Goal: Check status: Check status

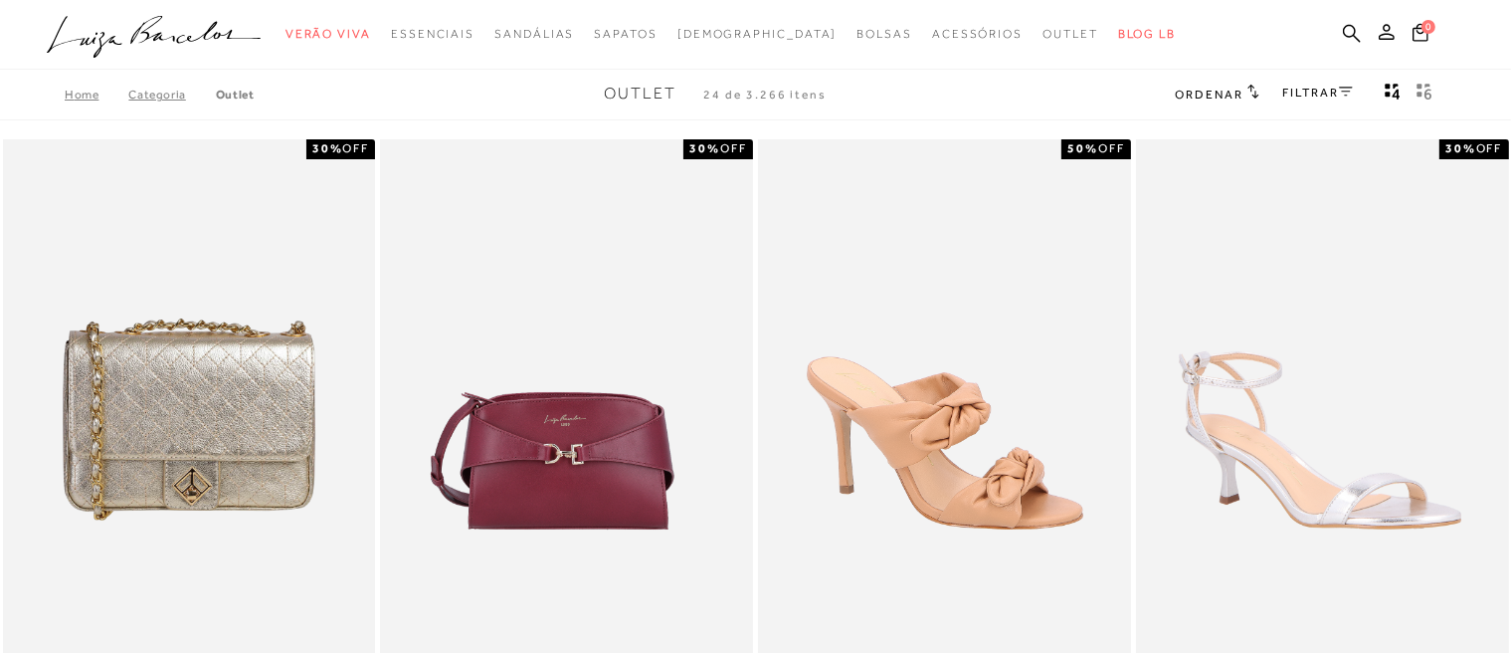
click at [1389, 34] on circle "submit" at bounding box center [1394, 32] width 14 height 14
click at [1384, 32] on icon at bounding box center [1387, 32] width 16 height 16
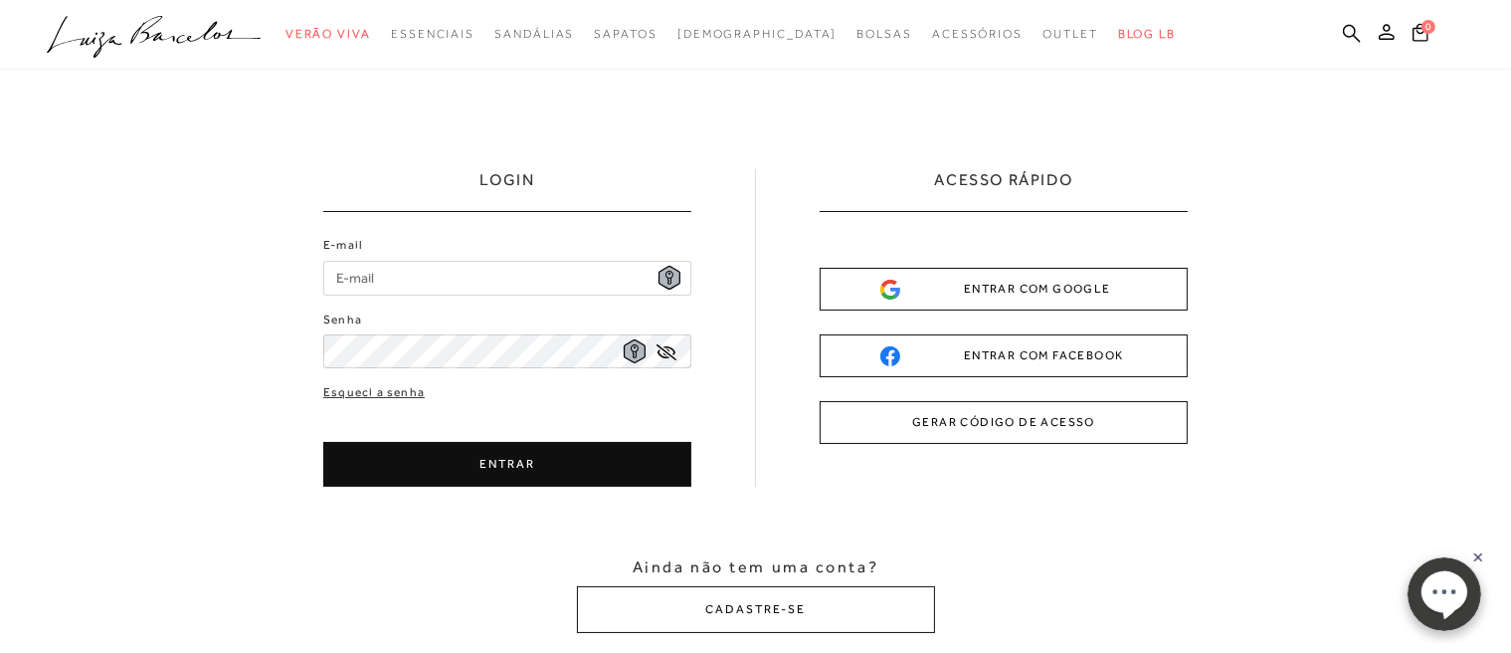
click at [431, 268] on input "E-mail" at bounding box center [507, 278] width 368 height 35
type input "dgdeferreira9@gmail.com"
click at [669, 354] on icon at bounding box center [667, 352] width 20 height 16
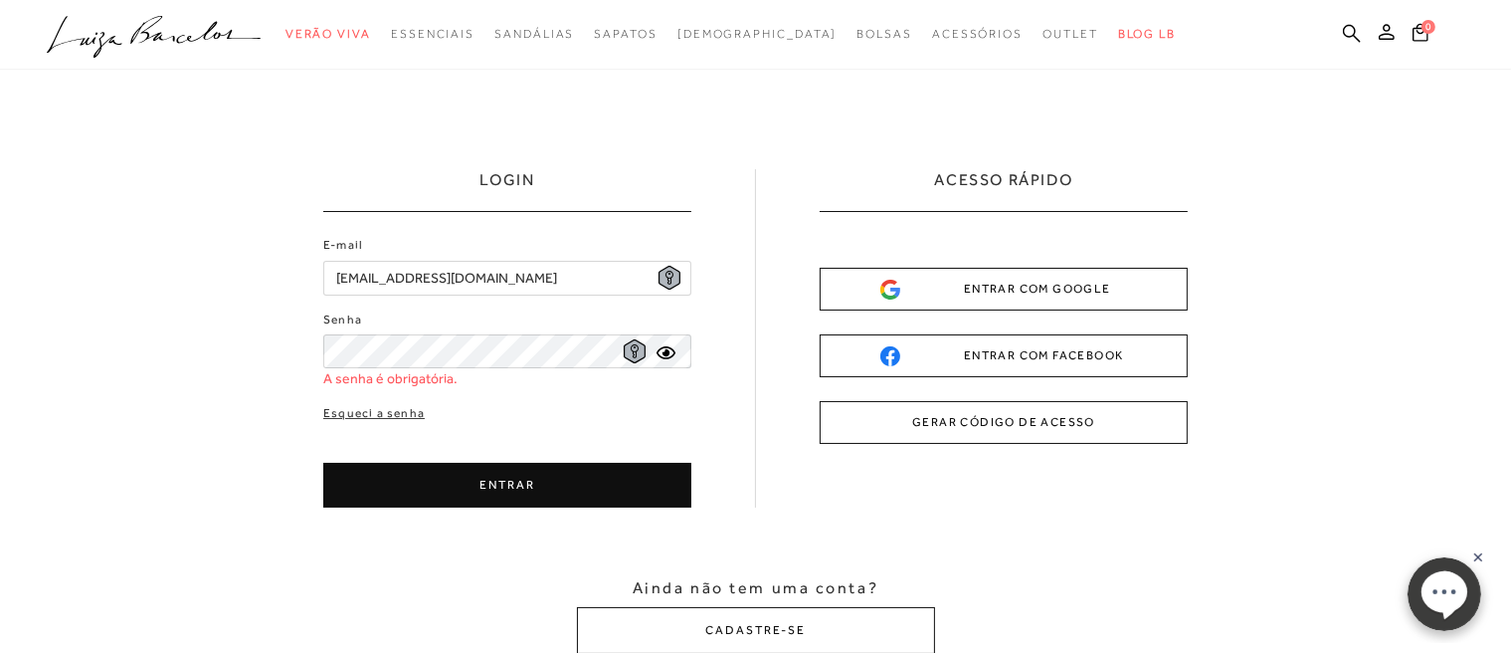
click at [996, 281] on div "ENTRAR COM GOOGLE" at bounding box center [1004, 289] width 247 height 21
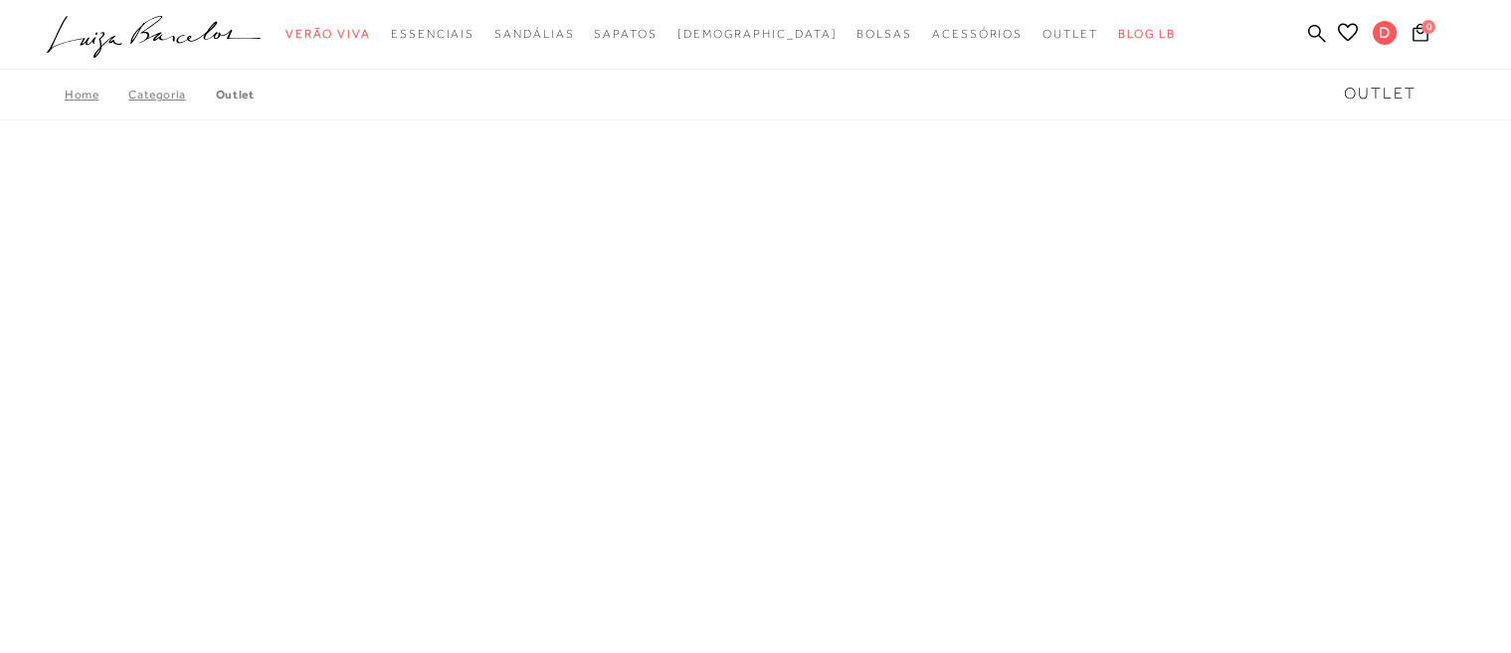
click at [965, 104] on div "Home Categoria Outlet Outlet" at bounding box center [755, 95] width 1511 height 52
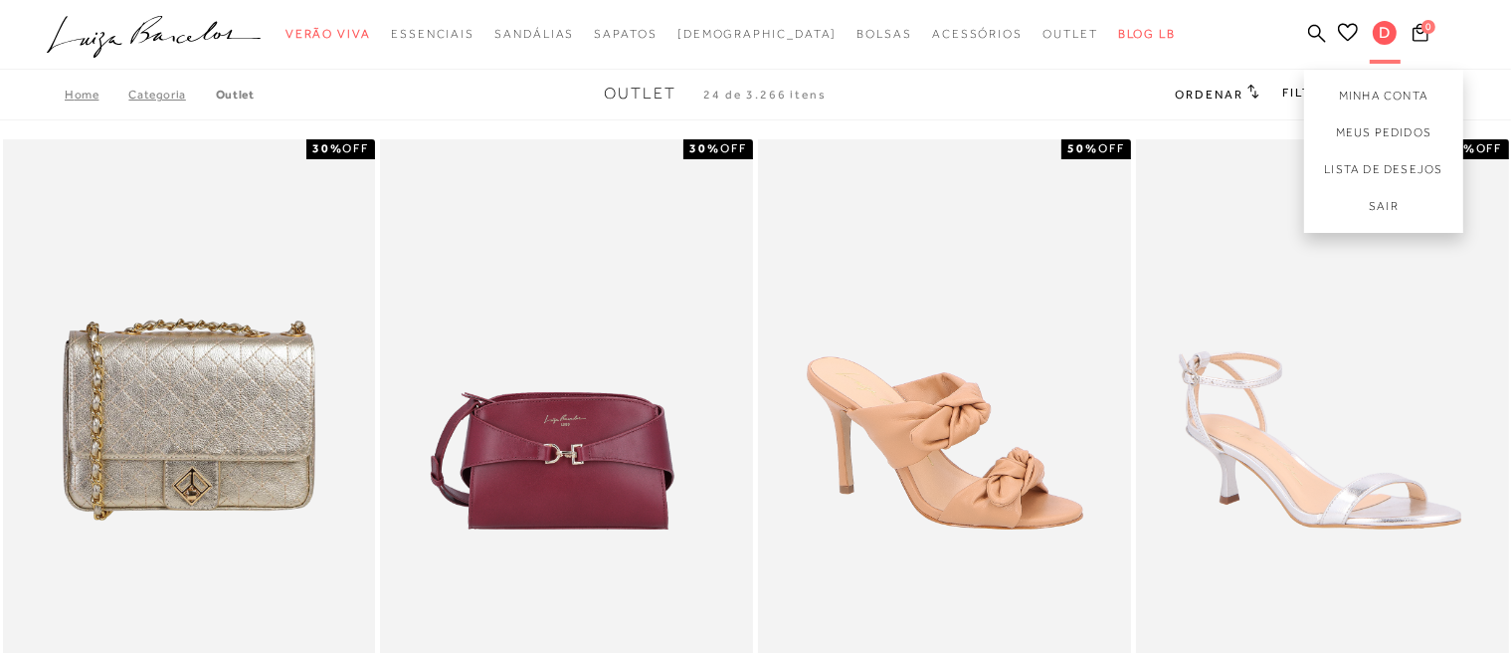
click at [1386, 37] on span "D" at bounding box center [1385, 33] width 24 height 24
click at [1359, 134] on link "Meus Pedidos" at bounding box center [1383, 132] width 159 height 37
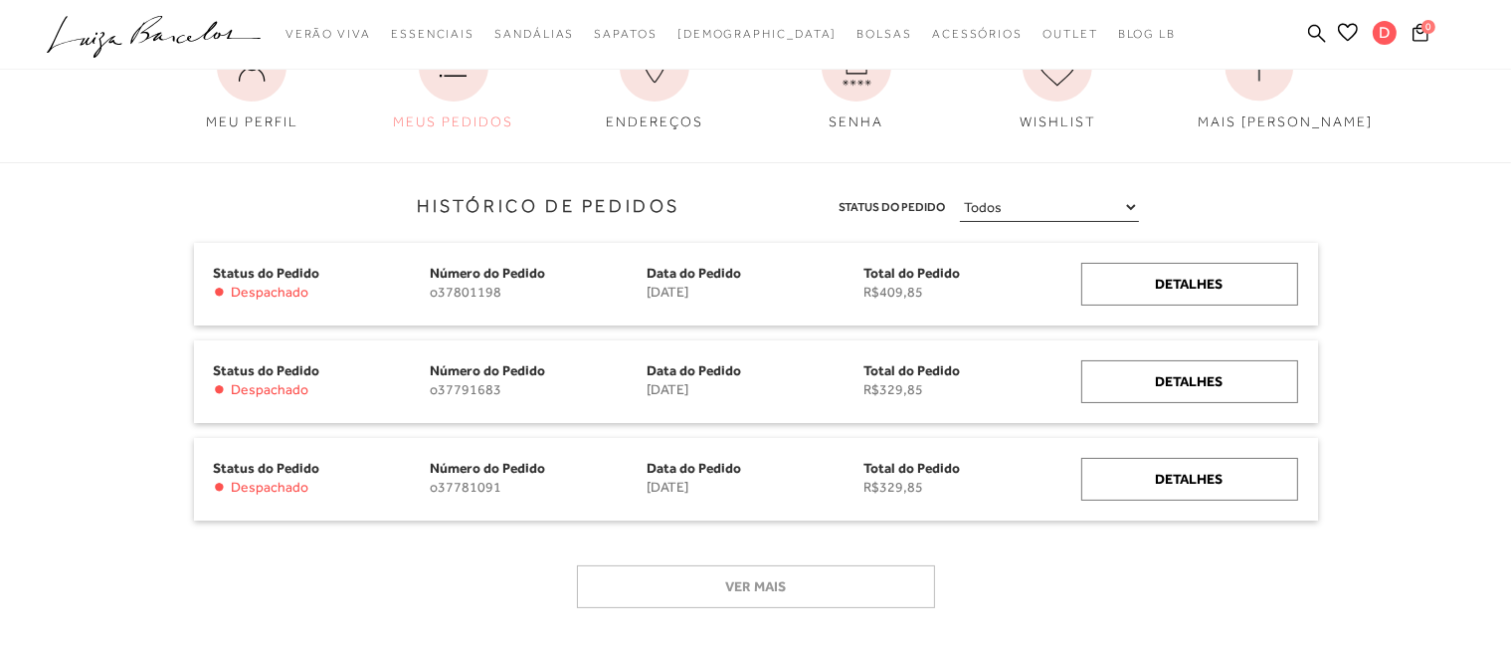
scroll to position [167, 0]
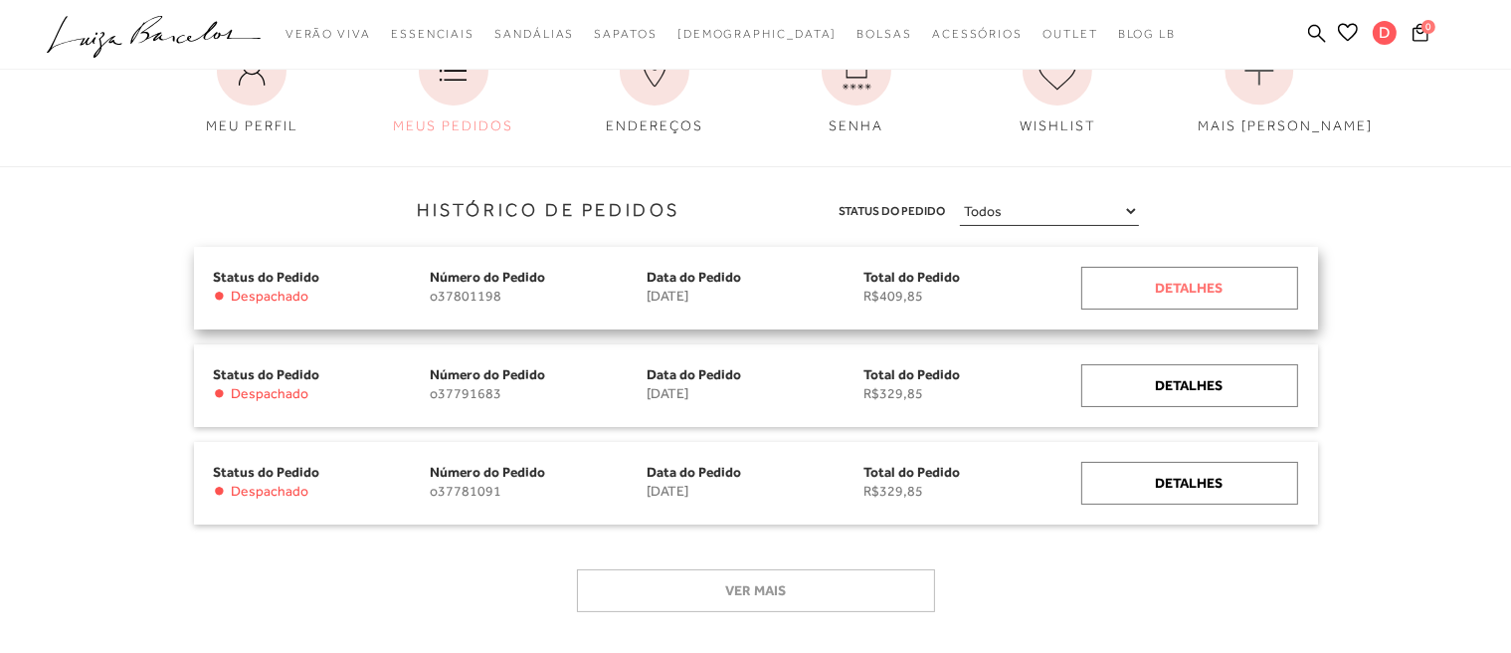
click at [1174, 295] on div "Detalhes" at bounding box center [1190, 288] width 217 height 43
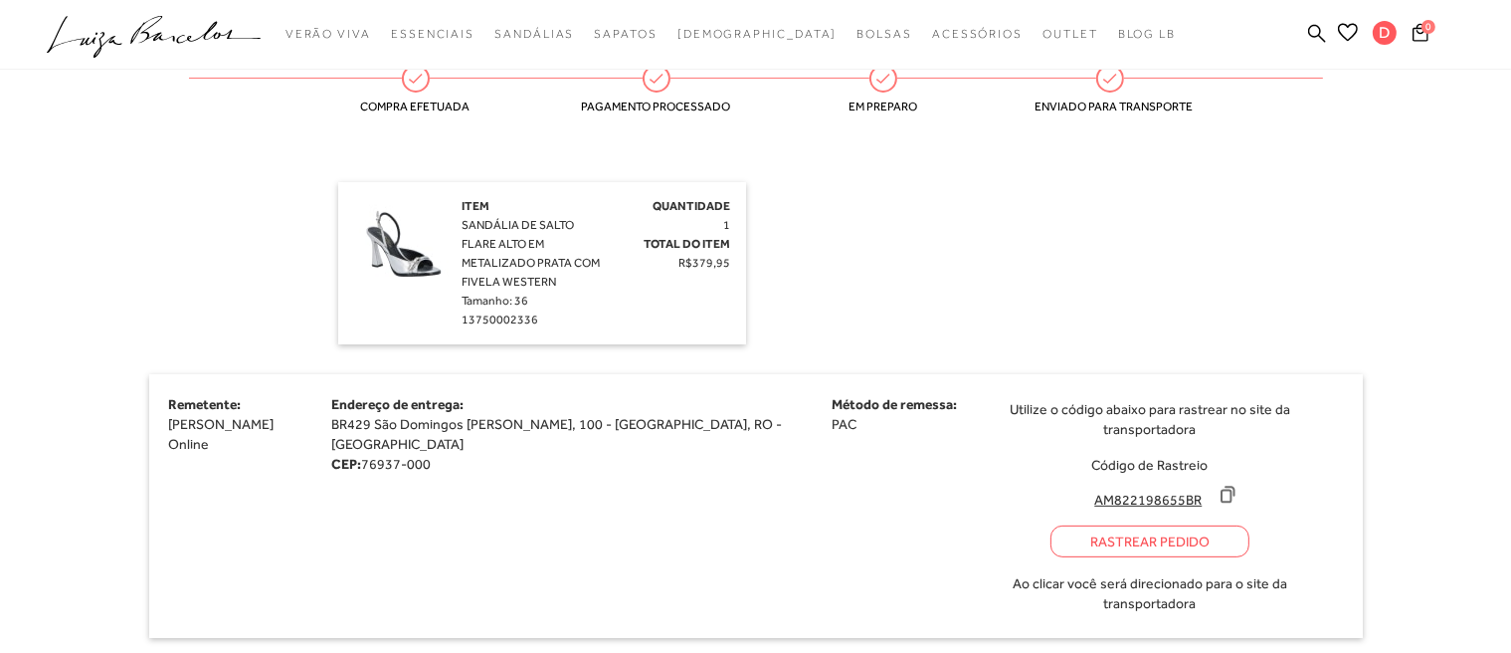
scroll to position [527, 0]
click at [1146, 538] on div "Rastrear Pedido" at bounding box center [1150, 539] width 199 height 32
drag, startPoint x: 1177, startPoint y: 495, endPoint x: 1058, endPoint y: 497, distance: 119.4
click at [1083, 497] on input "AM822198655BR" at bounding box center [1149, 498] width 132 height 20
click at [1379, 136] on link "Meus Pedidos" at bounding box center [1383, 132] width 159 height 37
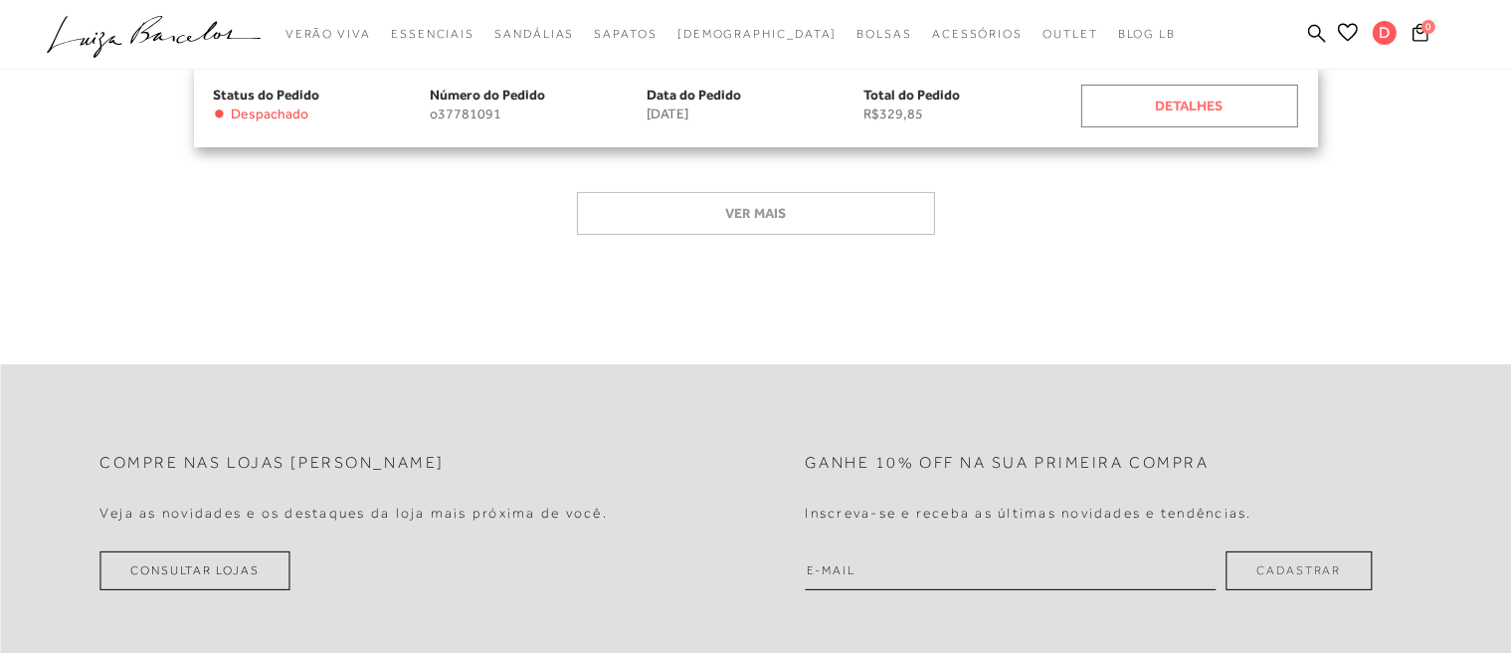
click at [1210, 98] on div "Detalhes" at bounding box center [1190, 106] width 217 height 43
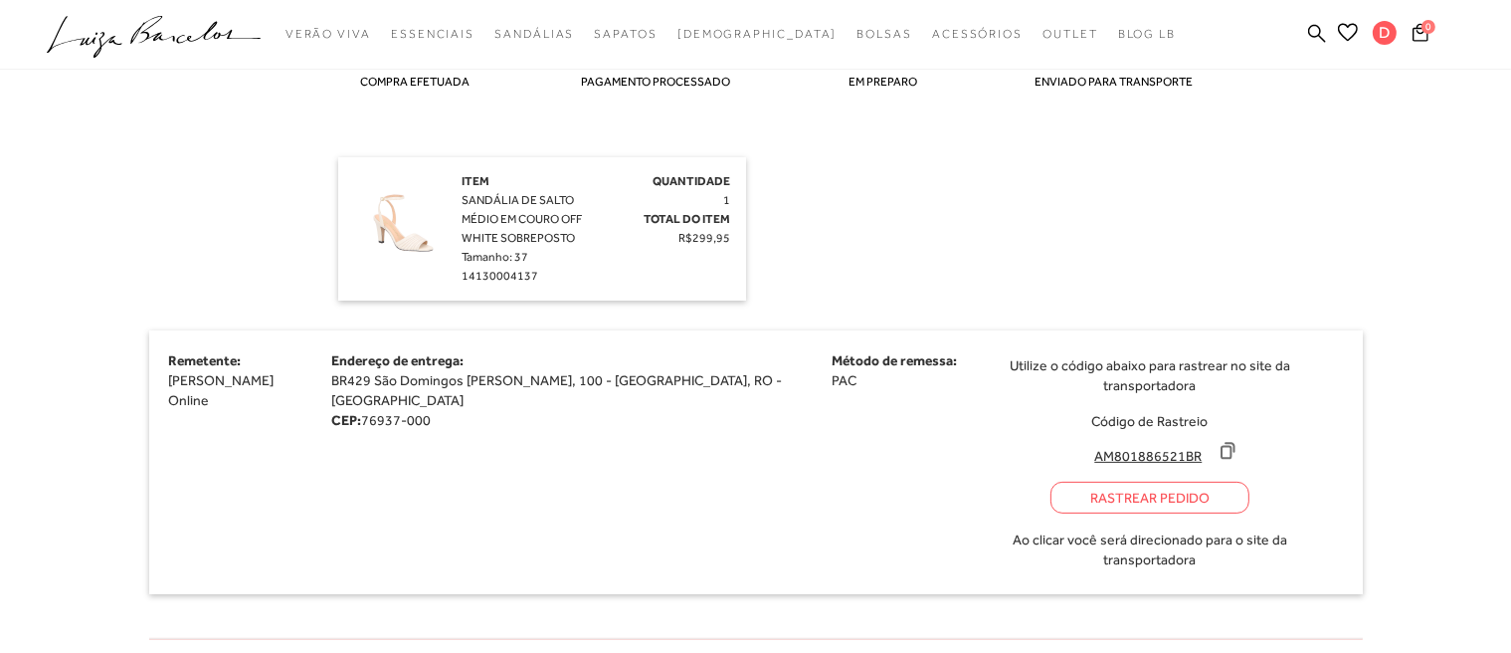
scroll to position [552, 0]
click at [1218, 451] on icon at bounding box center [1228, 449] width 20 height 20
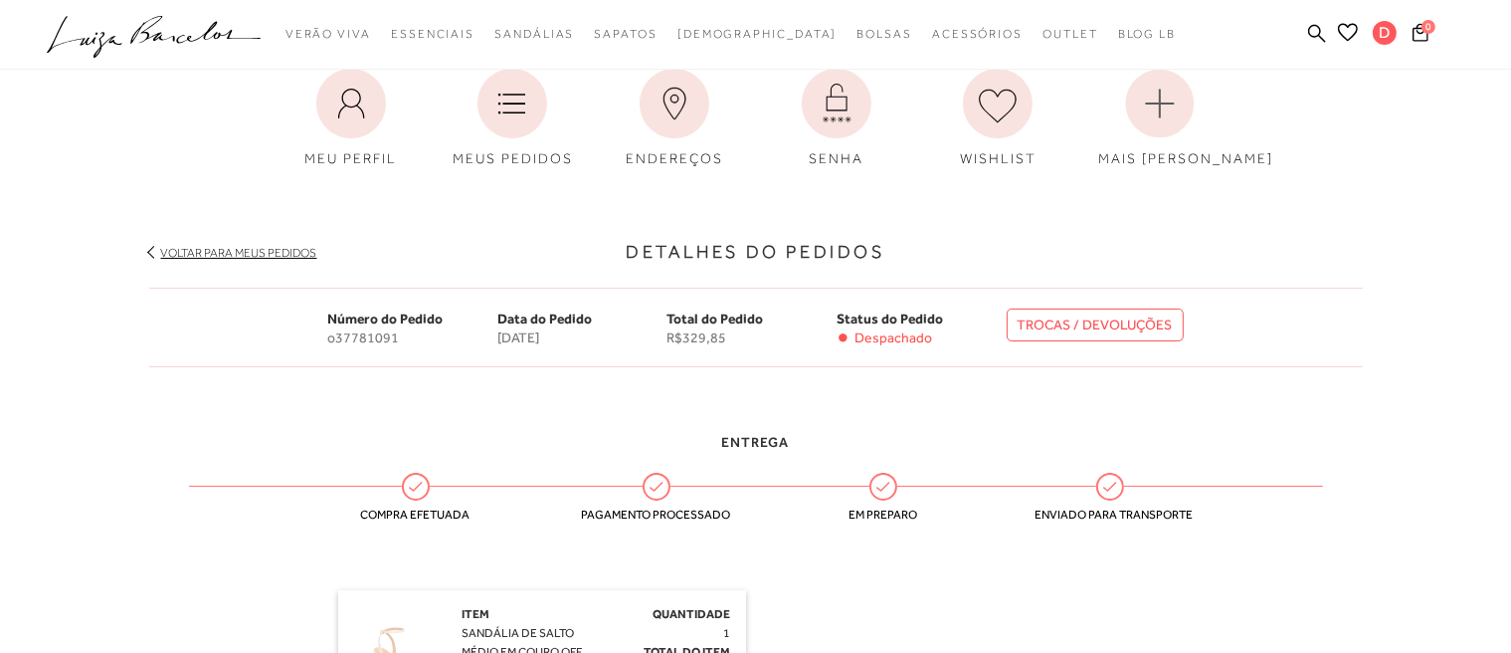
scroll to position [111, 0]
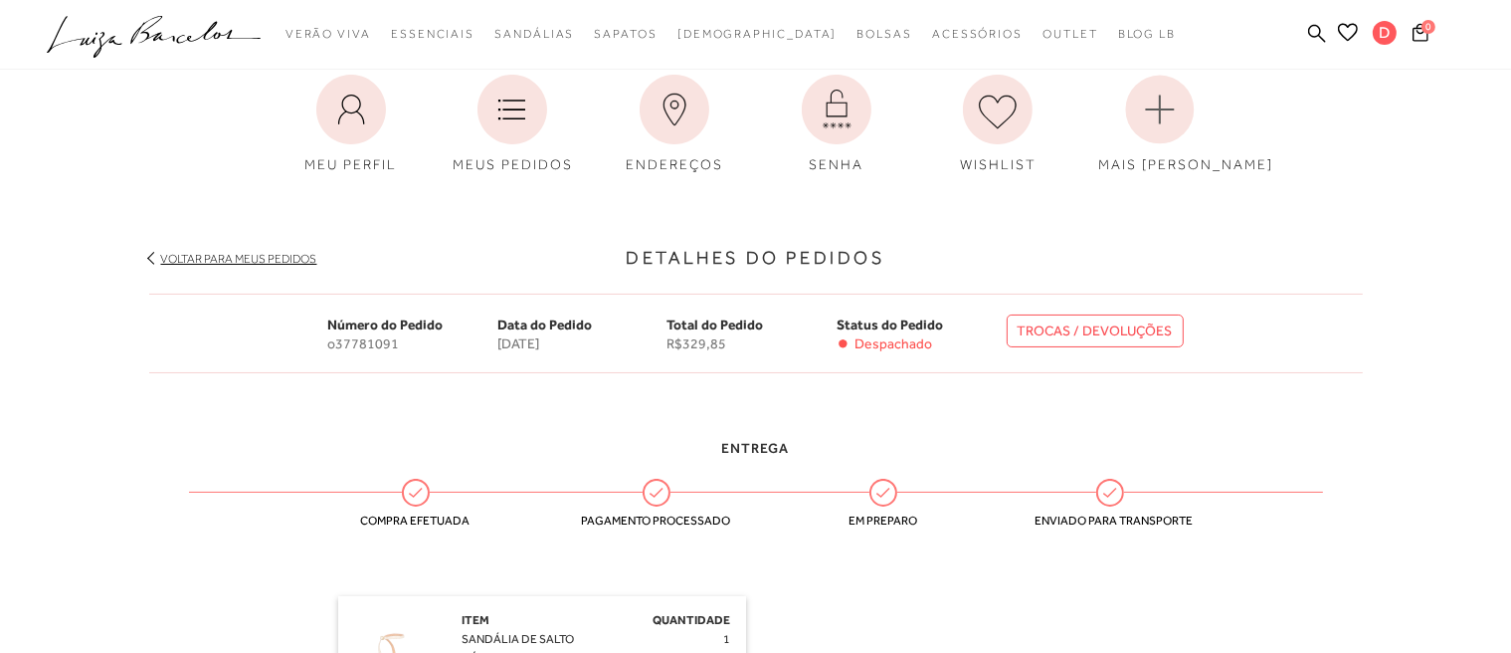
click at [1105, 327] on link "TROCAS / DEVOLUÇÕES" at bounding box center [1095, 330] width 177 height 33
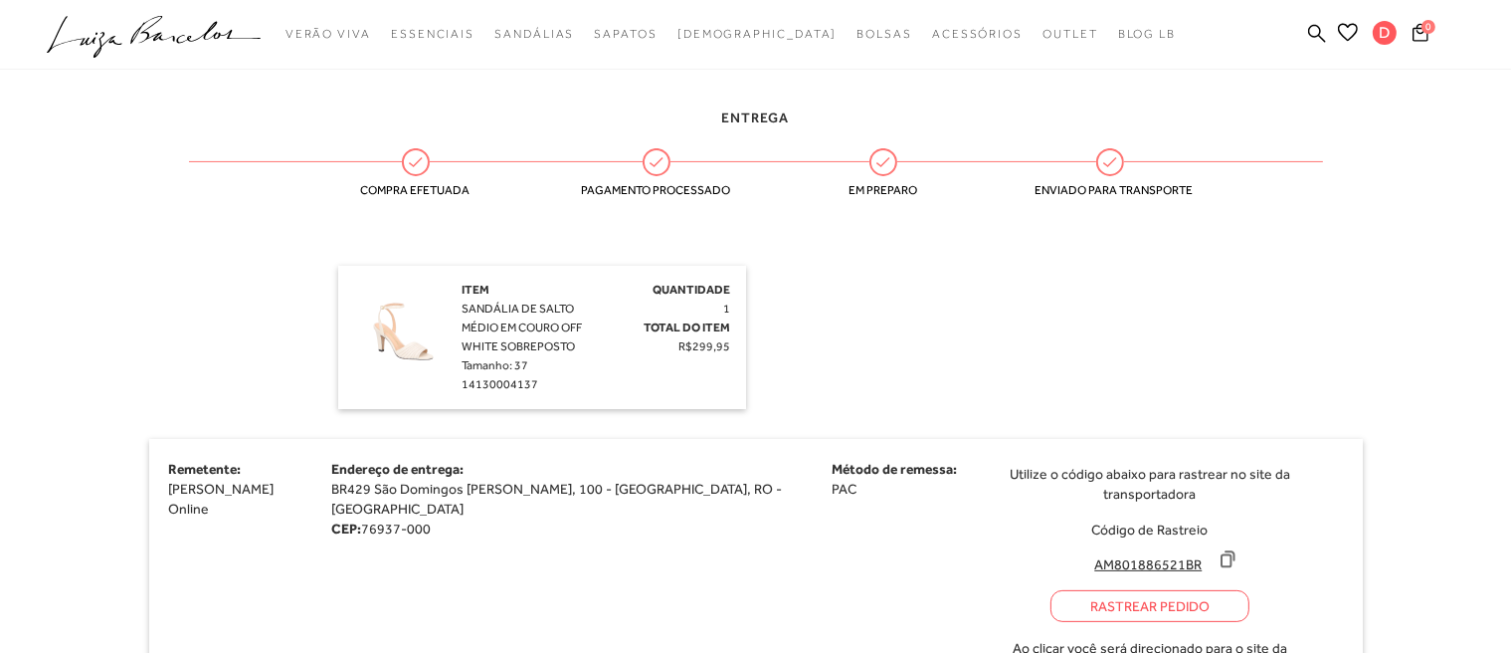
scroll to position [424, 0]
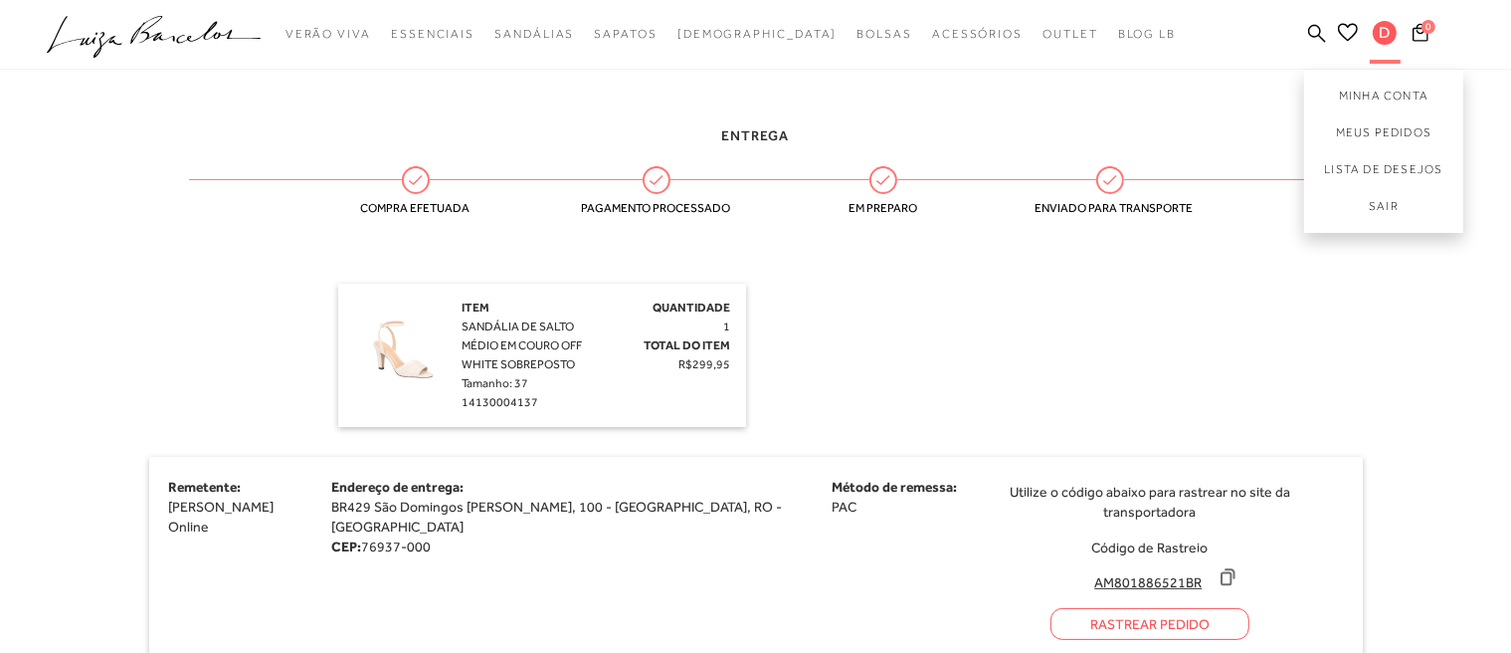
click at [1383, 25] on span "D" at bounding box center [1385, 33] width 24 height 24
click at [1383, 129] on link "Meus Pedidos" at bounding box center [1383, 132] width 159 height 37
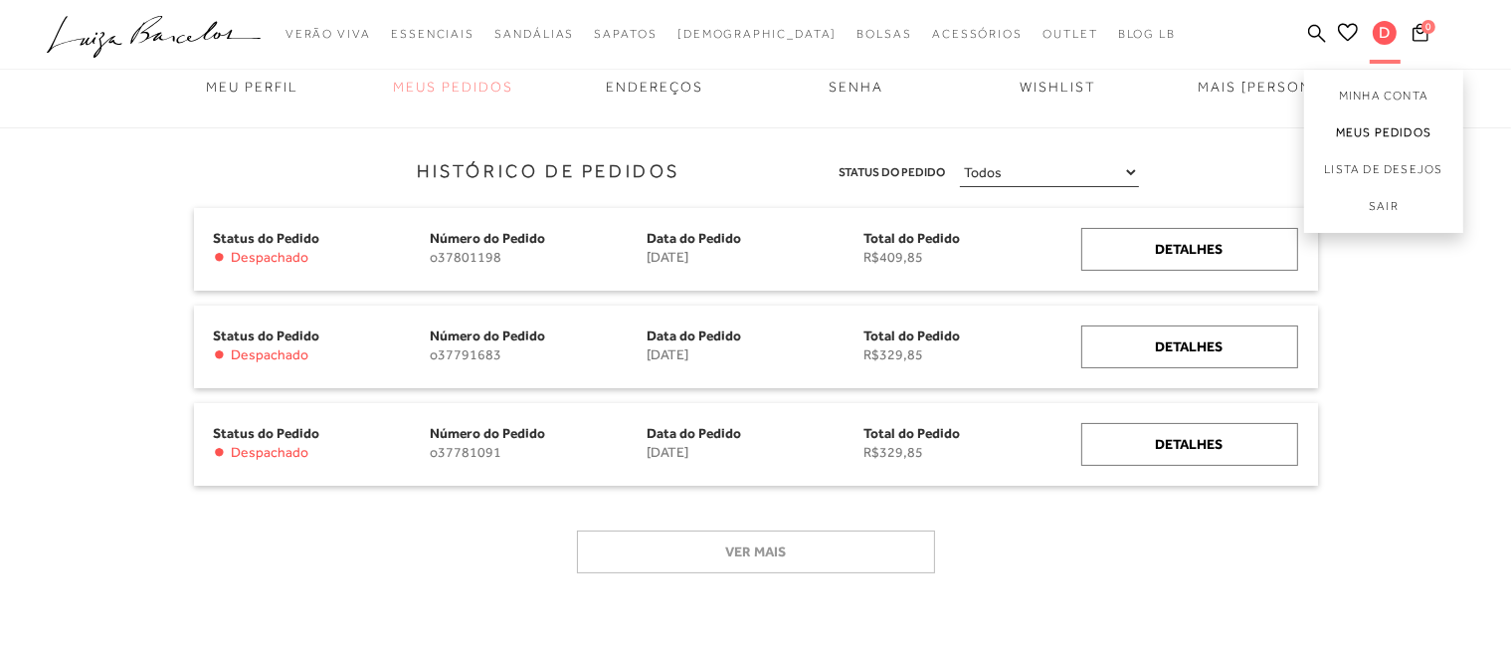
scroll to position [219, 0]
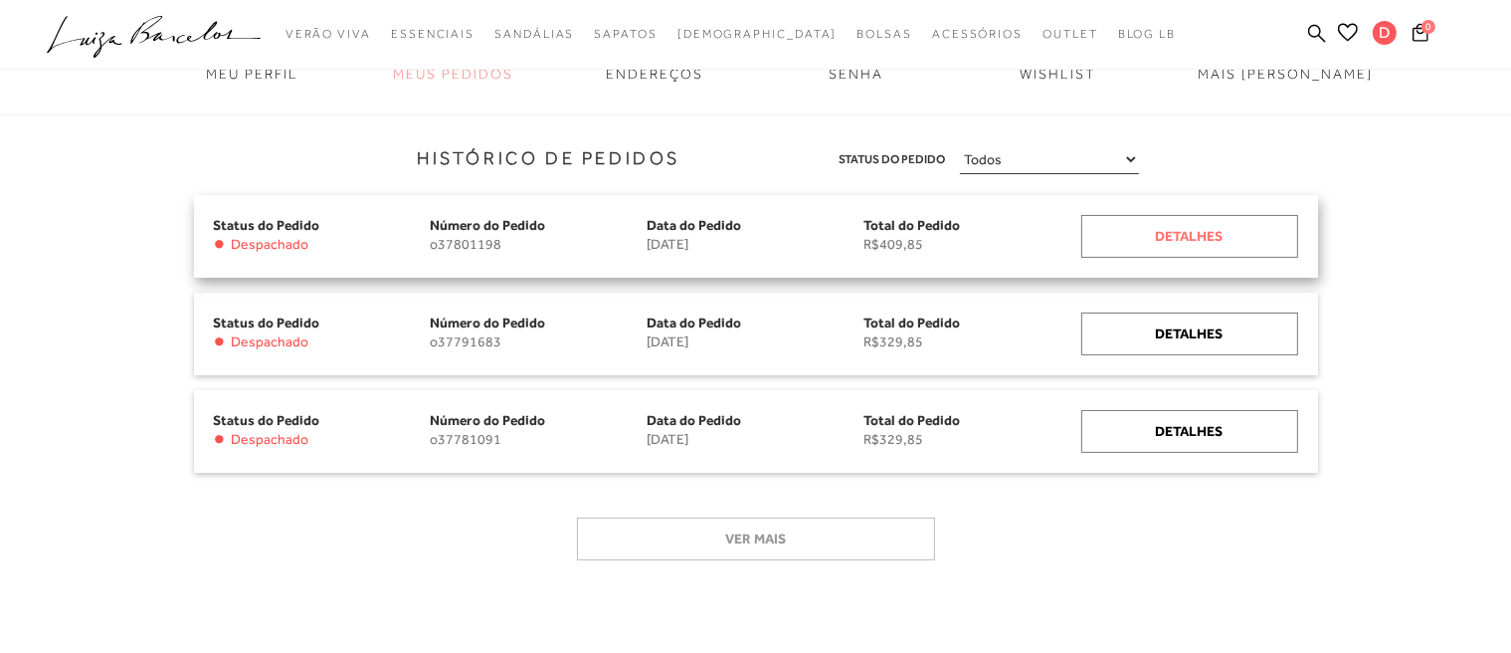
click at [1150, 236] on div "Detalhes" at bounding box center [1190, 236] width 217 height 43
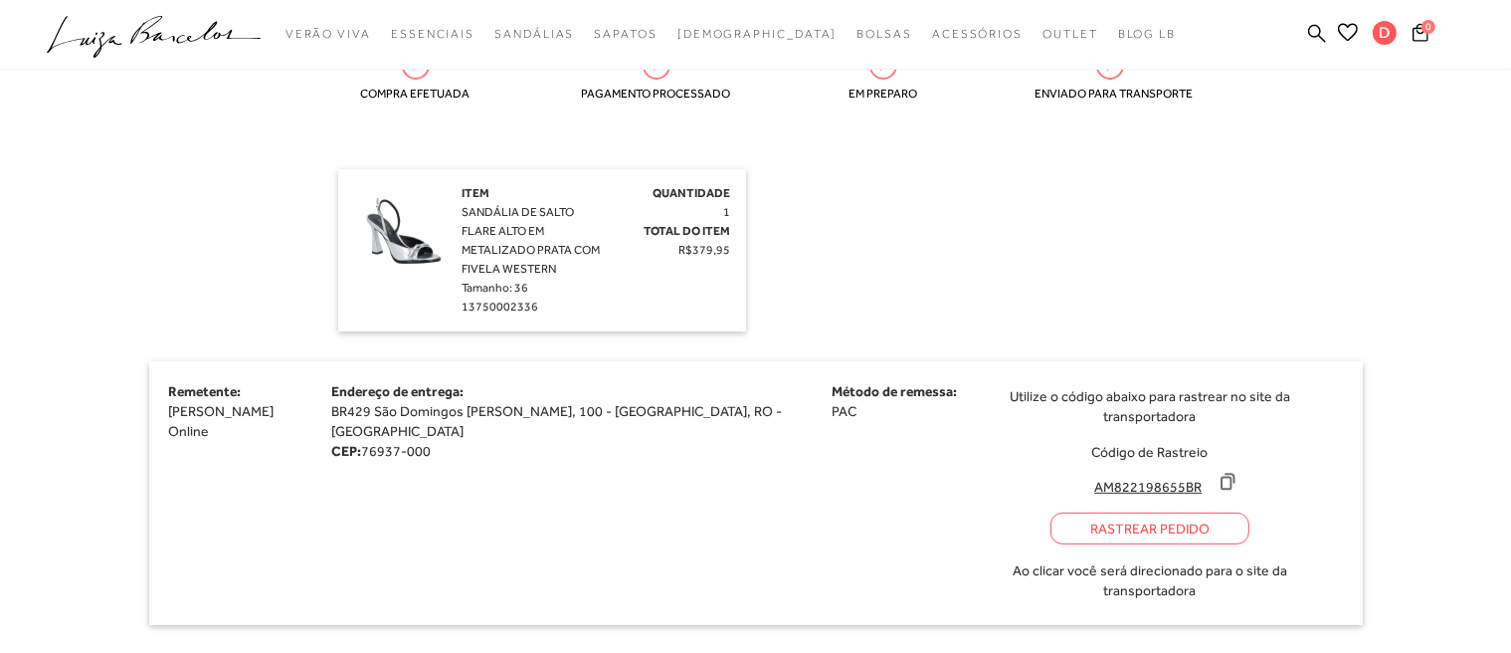
scroll to position [539, 0]
